Goal: Transaction & Acquisition: Purchase product/service

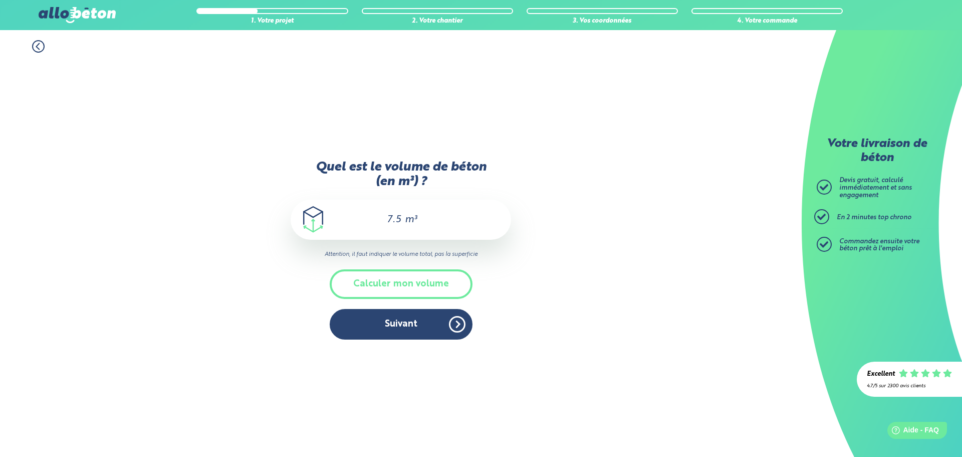
click at [614, 303] on div "1. Votre projet 2. Votre chantier 3. Vos coordonnées 4. Votre commande Quel est…" at bounding box center [401, 243] width 802 height 427
drag, startPoint x: 450, startPoint y: 217, endPoint x: 362, endPoint y: 222, distance: 87.8
click at [362, 222] on div "7.5 m³" at bounding box center [401, 219] width 221 height 40
drag, startPoint x: 422, startPoint y: 216, endPoint x: 357, endPoint y: 220, distance: 64.8
click at [357, 220] on div "7.5 m³" at bounding box center [401, 219] width 221 height 40
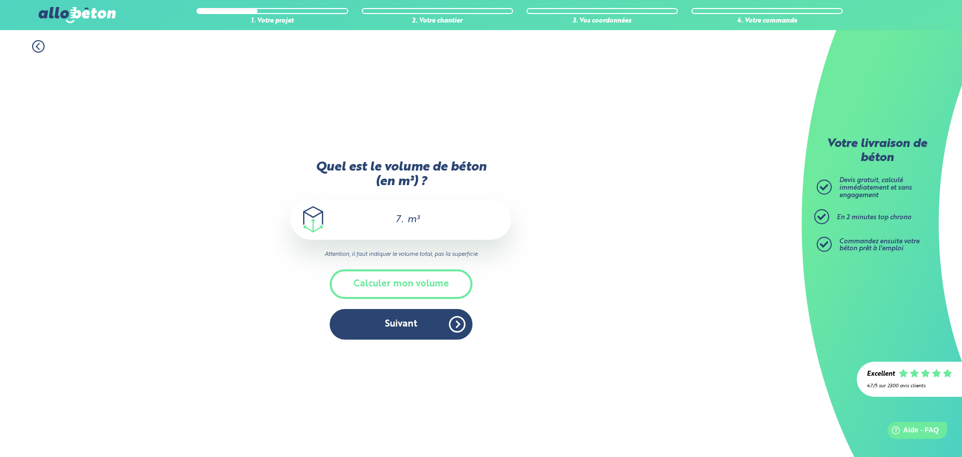
type input "7"
type input "15"
click at [428, 322] on button "Suivant" at bounding box center [401, 324] width 143 height 31
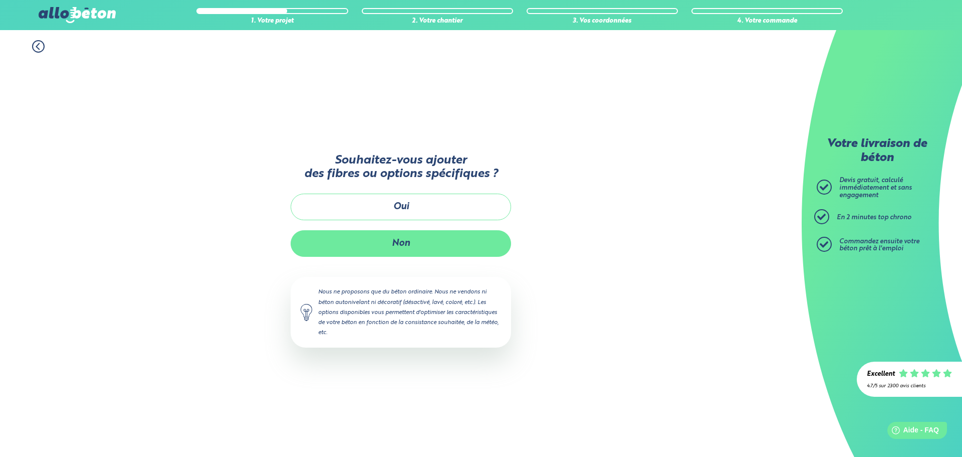
click at [411, 243] on button "Non" at bounding box center [401, 243] width 221 height 27
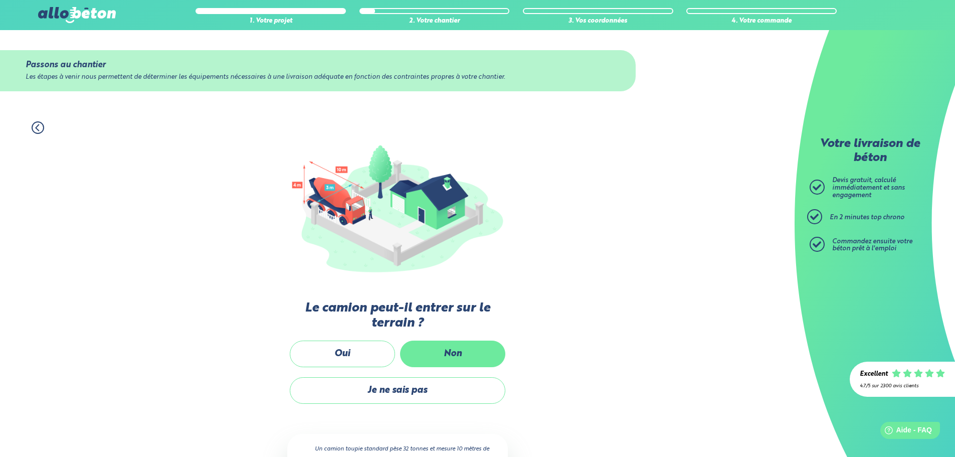
click at [430, 353] on label "Non" at bounding box center [452, 353] width 105 height 27
click at [0, 0] on input "Non" at bounding box center [0, 0] width 0 height 0
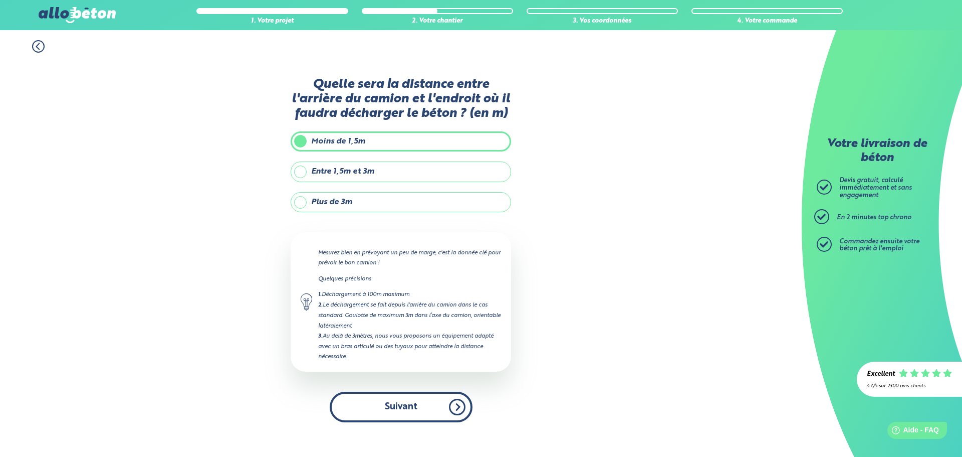
click at [403, 420] on button "Suivant" at bounding box center [401, 406] width 143 height 31
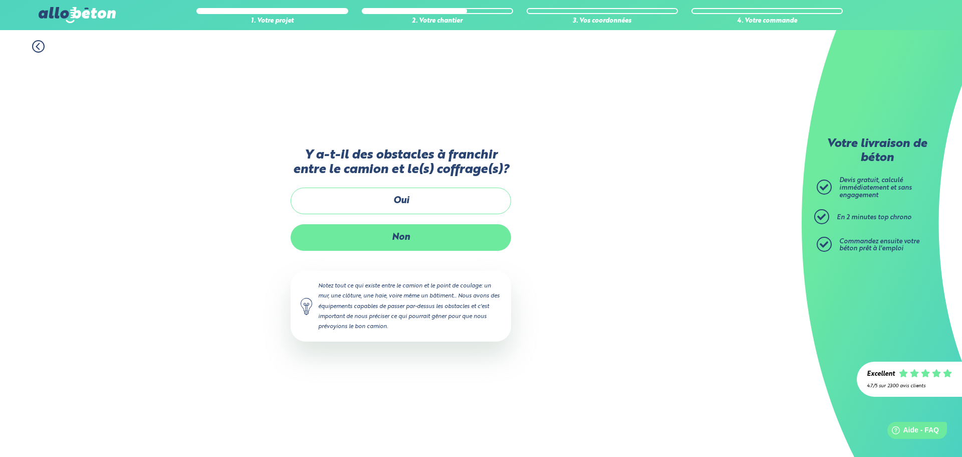
click at [457, 234] on label "Non" at bounding box center [401, 237] width 221 height 27
click at [0, 0] on input "Non" at bounding box center [0, 0] width 0 height 0
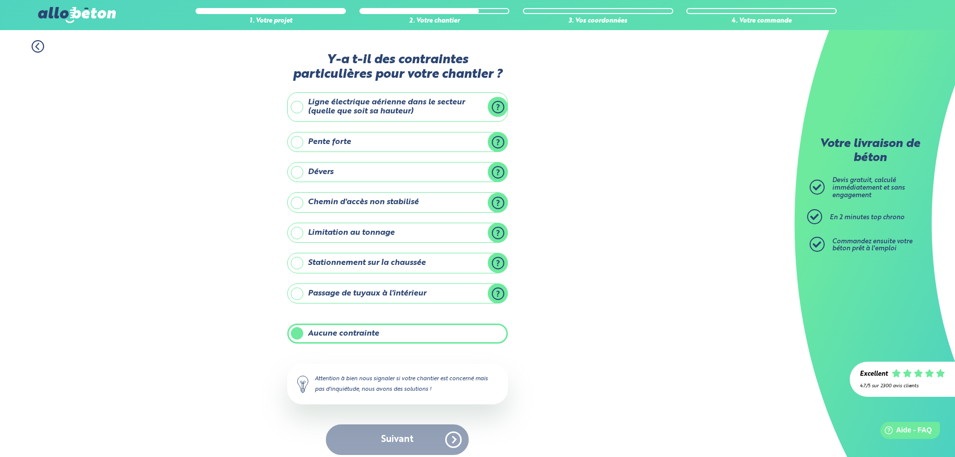
click at [394, 328] on label "Aucune contrainte" at bounding box center [397, 333] width 221 height 20
click at [0, 0] on input "Aucune contrainte" at bounding box center [0, 0] width 0 height 0
click at [398, 324] on label "Aucune contrainte" at bounding box center [397, 333] width 221 height 20
click at [0, 0] on input "Aucune contrainte" at bounding box center [0, 0] width 0 height 0
click at [403, 434] on button "Suivant" at bounding box center [397, 439] width 143 height 31
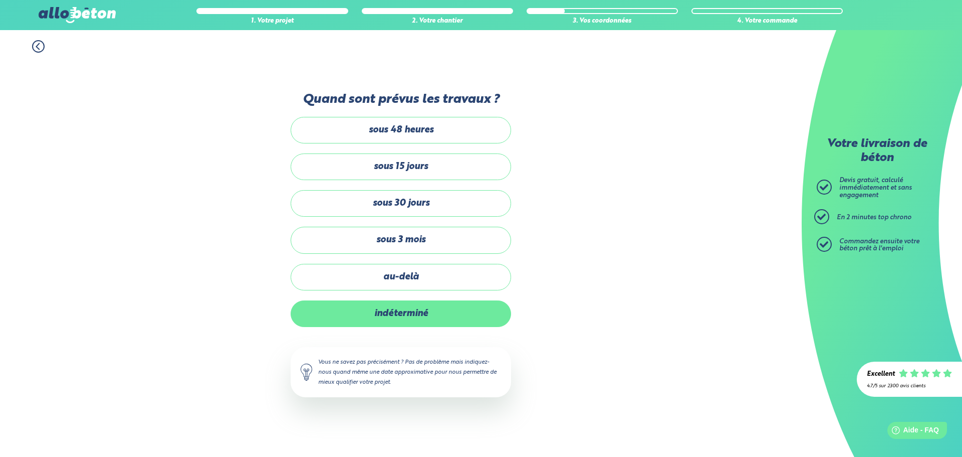
click at [454, 318] on label "indéterminé" at bounding box center [401, 313] width 221 height 27
click at [0, 0] on input "indéterminé" at bounding box center [0, 0] width 0 height 0
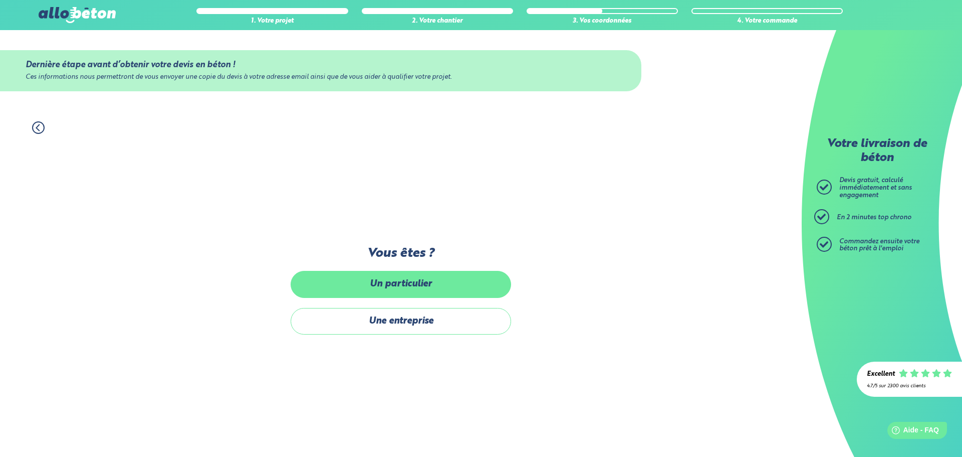
click at [454, 296] on label "Un particulier" at bounding box center [401, 284] width 221 height 27
click at [0, 0] on input "Un particulier" at bounding box center [0, 0] width 0 height 0
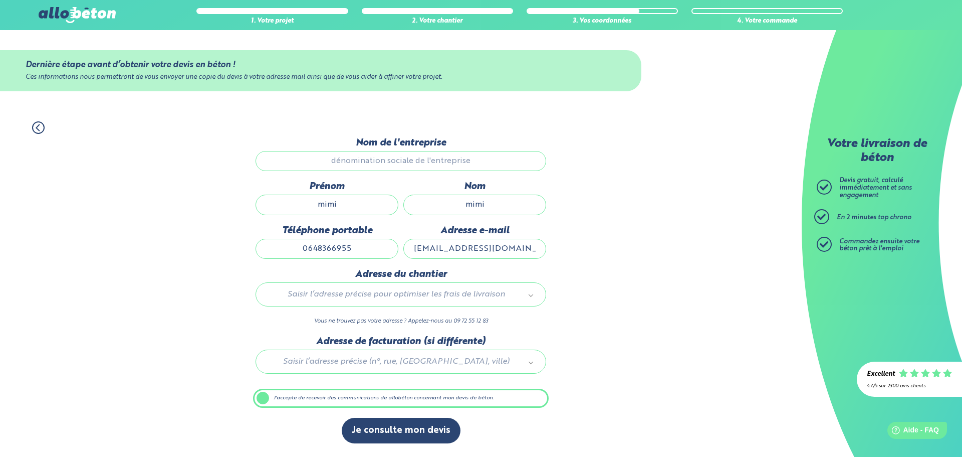
click at [401, 161] on input "Nom de l'entreprise" at bounding box center [401, 161] width 291 height 20
click at [358, 212] on input "mimi" at bounding box center [327, 204] width 143 height 20
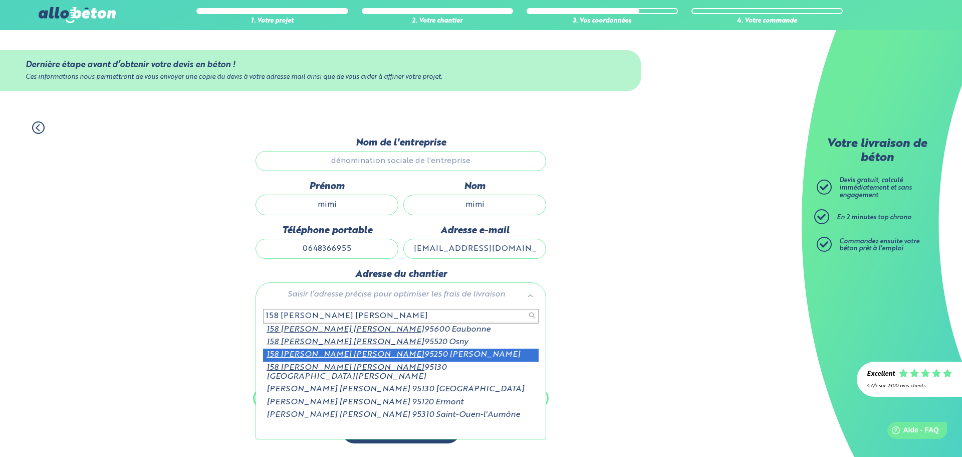
type input "158 chaussee jules cesar"
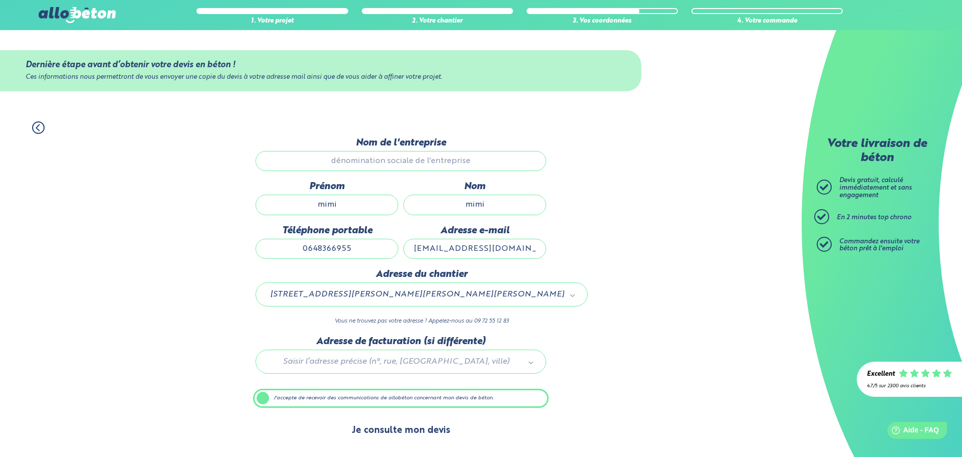
click at [423, 433] on button "Je consulte mon devis" at bounding box center [401, 431] width 119 height 26
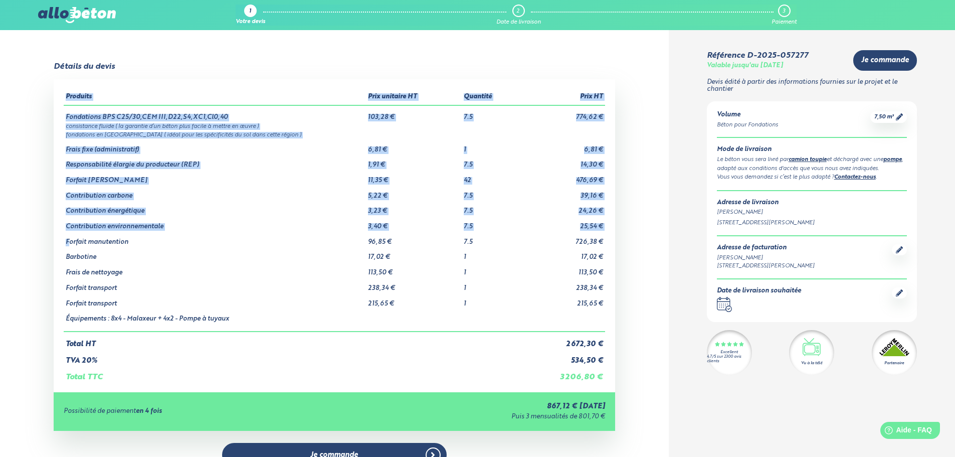
drag, startPoint x: 618, startPoint y: 243, endPoint x: 69, endPoint y: 240, distance: 548.9
click at [69, 240] on div "Détails du devis Produits Prix unitaire HT Quantité Prix HT Fondations BPS C25/…" at bounding box center [334, 300] width 669 height 477
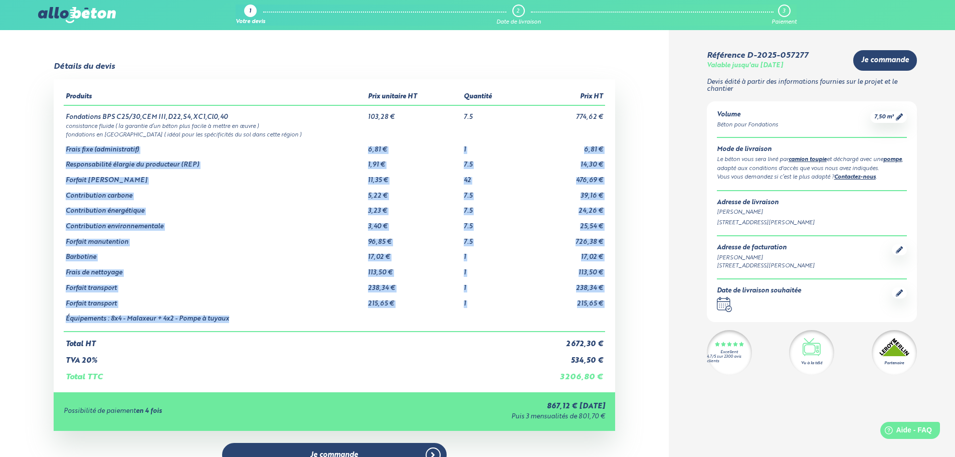
drag, startPoint x: 65, startPoint y: 149, endPoint x: 304, endPoint y: 312, distance: 289.6
click at [304, 312] on tbody "Fondations BPS C25/30,CEM III,D22,S4,XC1,Cl0,40 103,28 € 7.5 774,62 € consistan…" at bounding box center [334, 218] width 541 height 226
click at [304, 310] on td "Équipements : 8x4 - Malaxeur + 4x2 - Pompe à tuyaux" at bounding box center [215, 319] width 302 height 24
click at [330, 296] on td "Forfait transport" at bounding box center [215, 300] width 302 height 16
click at [407, 300] on td "215,65 €" at bounding box center [414, 300] width 96 height 16
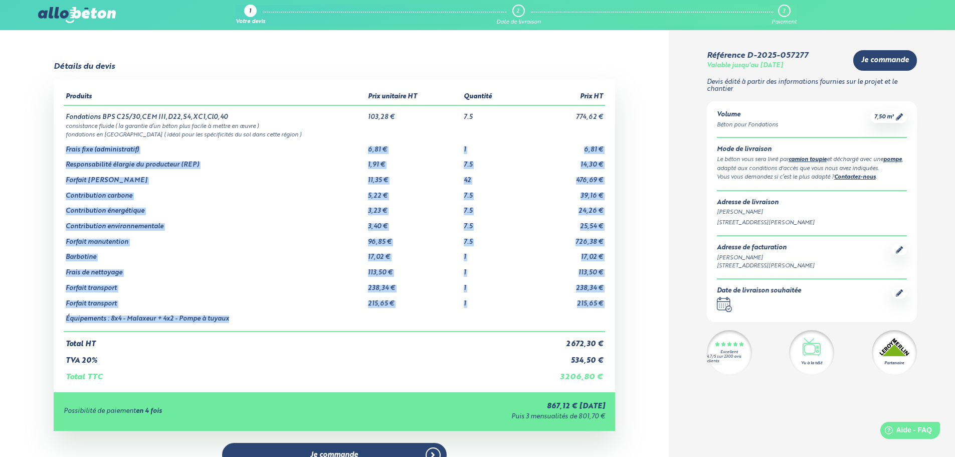
click at [555, 293] on td "215,65 €" at bounding box center [562, 300] width 85 height 16
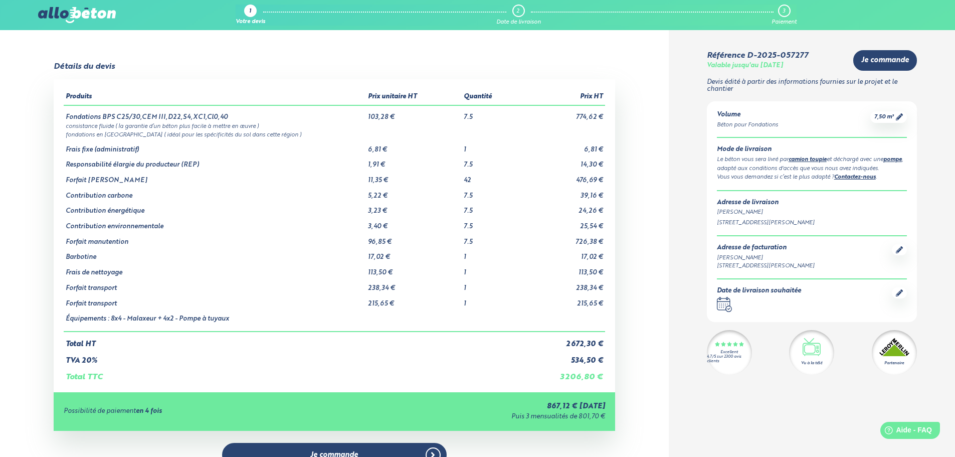
click at [733, 234] on div "Volume Béton pour Fondations 7,50 m³ Mode de livraison Le béton vous sera livré…" at bounding box center [812, 211] width 210 height 221
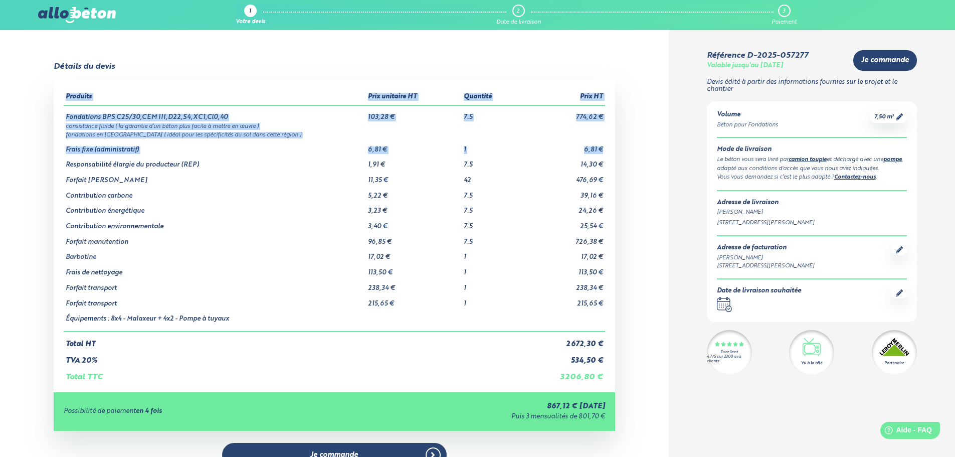
drag, startPoint x: 603, startPoint y: 150, endPoint x: 96, endPoint y: 159, distance: 507.8
click at [56, 143] on div "Produits Prix unitaire HT Quantité Prix HT Fondations BPS C25/30,CEM III,D22,S4…" at bounding box center [334, 235] width 561 height 312
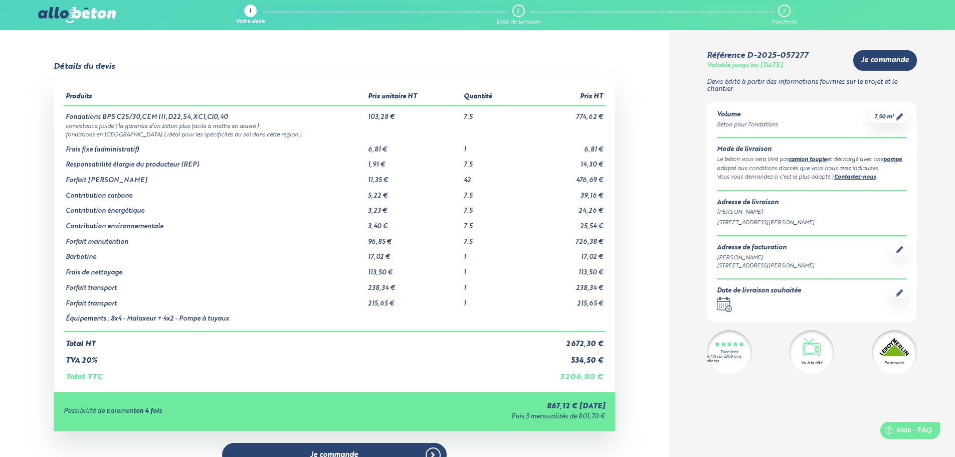
click at [220, 179] on td "Forfait [PERSON_NAME]" at bounding box center [215, 177] width 302 height 16
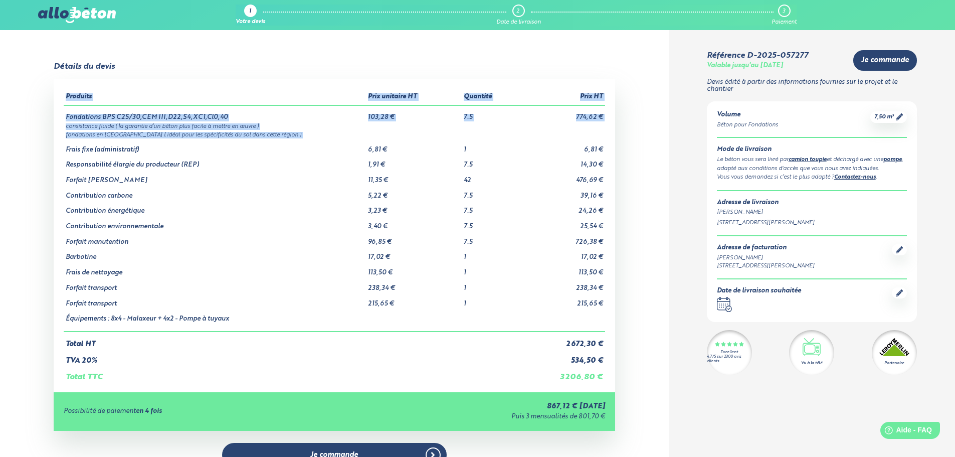
drag, startPoint x: 64, startPoint y: 150, endPoint x: 607, endPoint y: 306, distance: 565.7
click at [607, 306] on div "Produits Prix unitaire HT Quantité Prix HT Fondations BPS C25/30,CEM III,D22,S4…" at bounding box center [334, 235] width 561 height 312
